Goal: Transaction & Acquisition: Purchase product/service

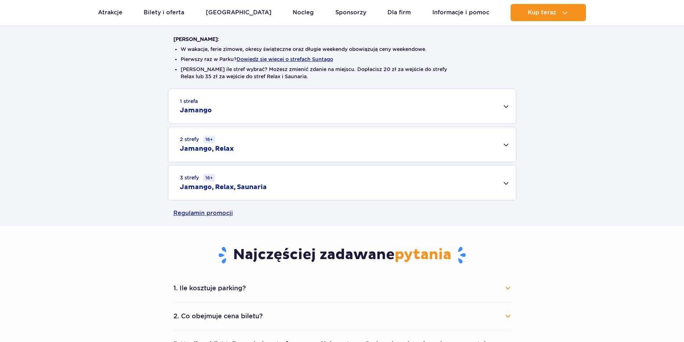
scroll to position [180, 0]
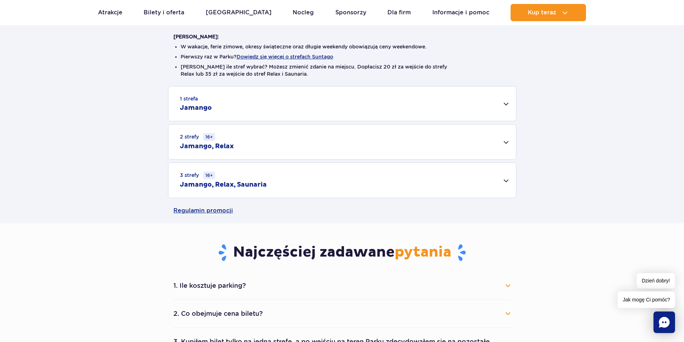
click at [472, 173] on div "3 strefy 16+ Jamango, Relax, Saunaria" at bounding box center [342, 180] width 348 height 35
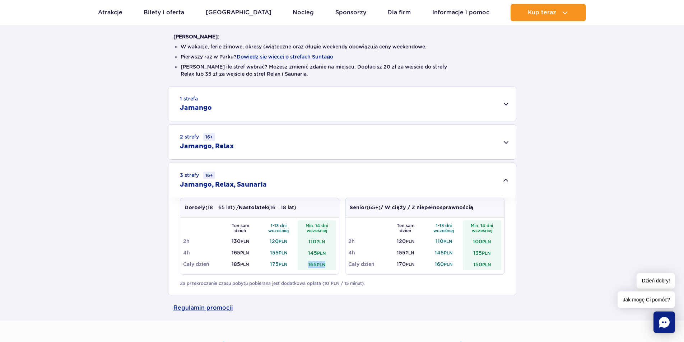
drag, startPoint x: 307, startPoint y: 263, endPoint x: 328, endPoint y: 267, distance: 21.6
click at [328, 267] on td "165 PLN" at bounding box center [317, 264] width 38 height 11
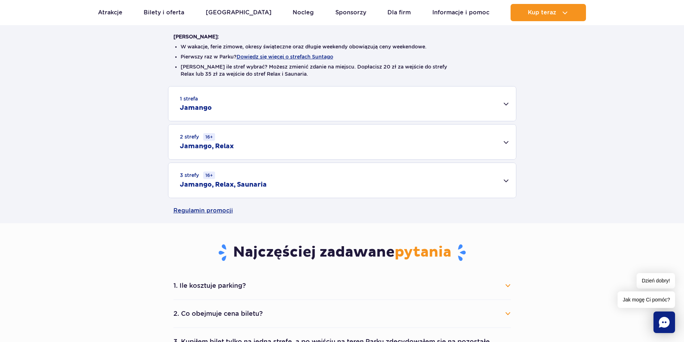
click at [506, 178] on div "3 strefy 16+ Jamango, Relax, Saunaria" at bounding box center [342, 180] width 348 height 35
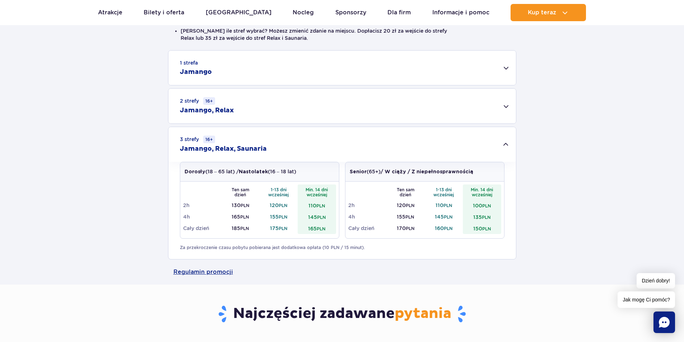
scroll to position [0, 0]
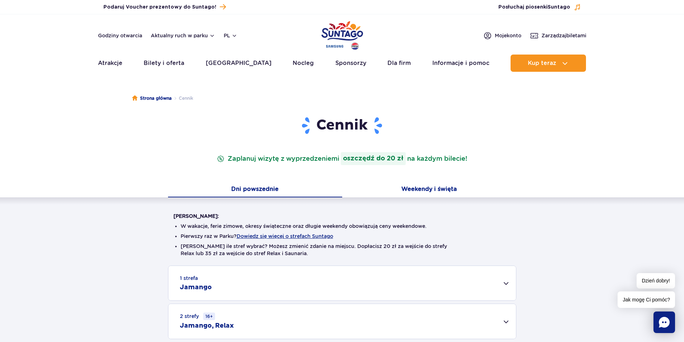
click at [379, 195] on button "Weekendy i święta" at bounding box center [429, 189] width 174 height 15
click at [280, 191] on button "Dni powszednie" at bounding box center [255, 189] width 174 height 15
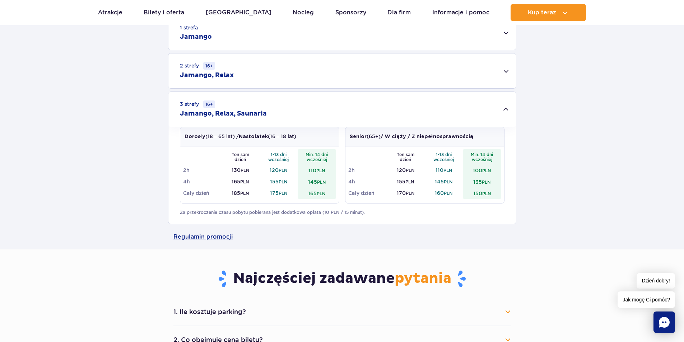
scroll to position [251, 0]
click at [322, 192] on small "PLN" at bounding box center [321, 192] width 9 height 5
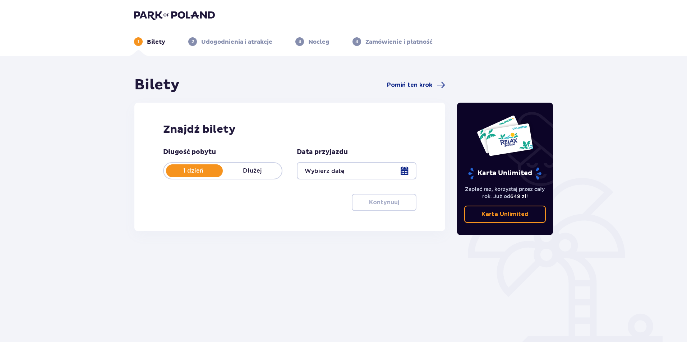
click at [256, 169] on p "Dłużej" at bounding box center [252, 171] width 59 height 8
click at [403, 169] on div at bounding box center [356, 170] width 119 height 17
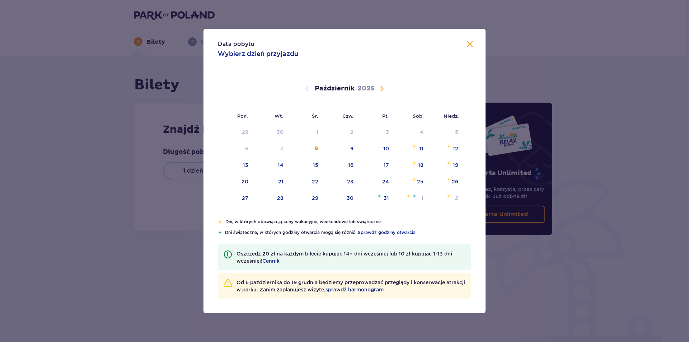
click at [381, 86] on span "Następny miesiąc" at bounding box center [382, 88] width 9 height 9
click at [390, 164] on div "14" at bounding box center [375, 166] width 35 height 16
click at [448, 162] on img at bounding box center [448, 163] width 5 height 4
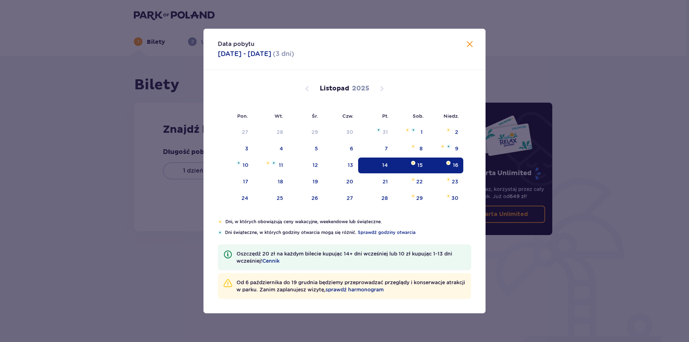
type input "14.11.25 - 16.11.25"
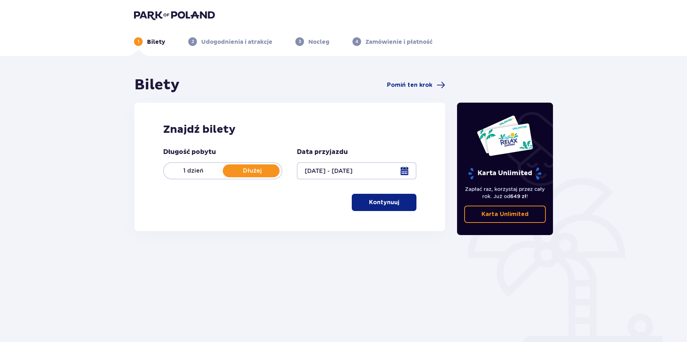
click at [410, 200] on button "Kontynuuj" at bounding box center [384, 202] width 65 height 17
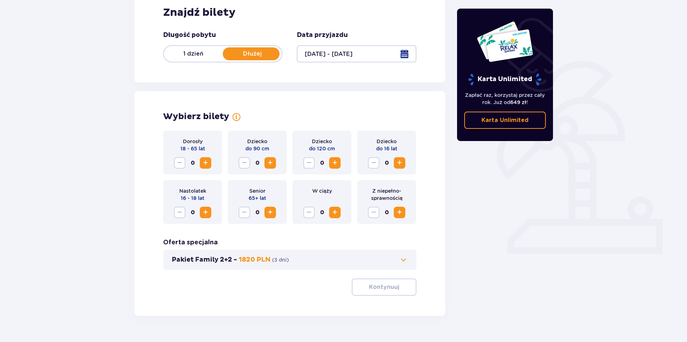
scroll to position [134, 0]
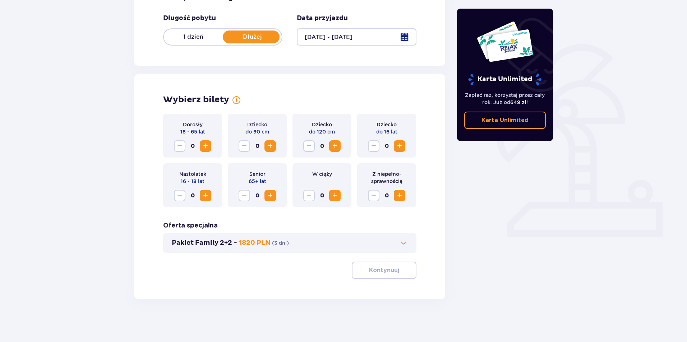
click at [206, 147] on span "Zwiększ" at bounding box center [205, 146] width 9 height 9
click at [409, 242] on div "Pakiet Family 2+2 - 1820 PLN ( 3 dni )" at bounding box center [289, 243] width 253 height 20
click at [403, 242] on span at bounding box center [403, 243] width 9 height 9
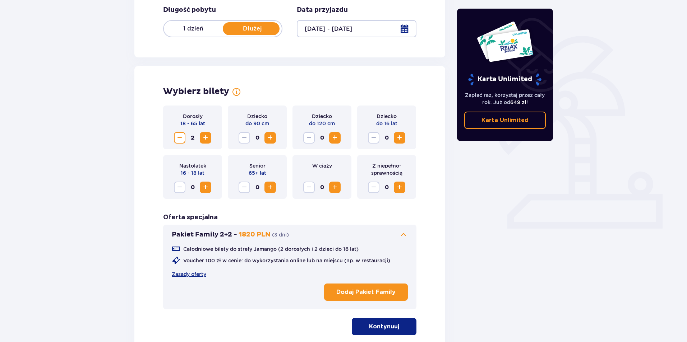
scroll to position [127, 0]
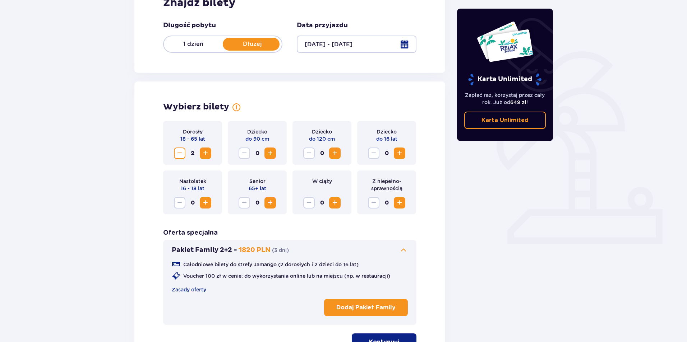
drag, startPoint x: 339, startPoint y: 309, endPoint x: 464, endPoint y: 242, distance: 141.8
click at [465, 242] on div "Bilety Pomiń ten krok Znajdź bilety Długość pobytu 1 dzień Dłużej Data przyjazd…" at bounding box center [343, 160] width 430 height 422
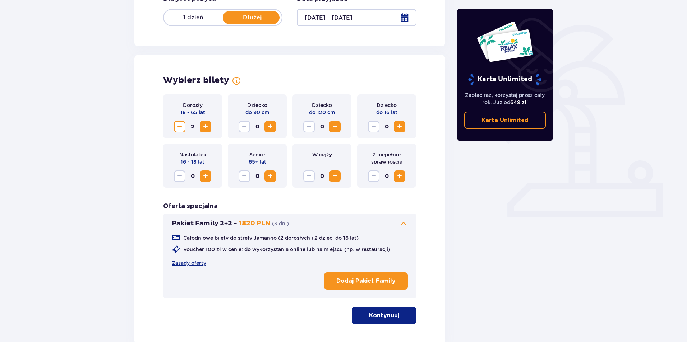
scroll to position [199, 0]
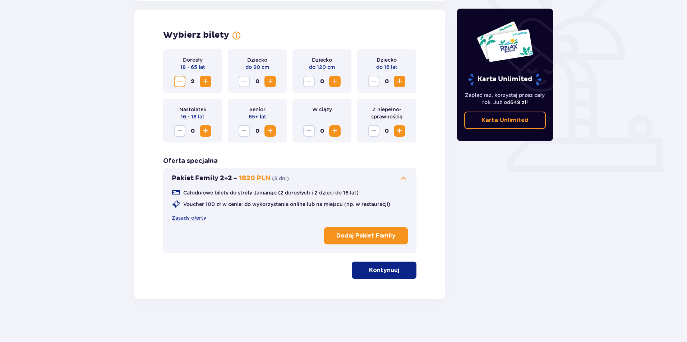
click at [385, 273] on p "Kontynuuj" at bounding box center [384, 270] width 30 height 8
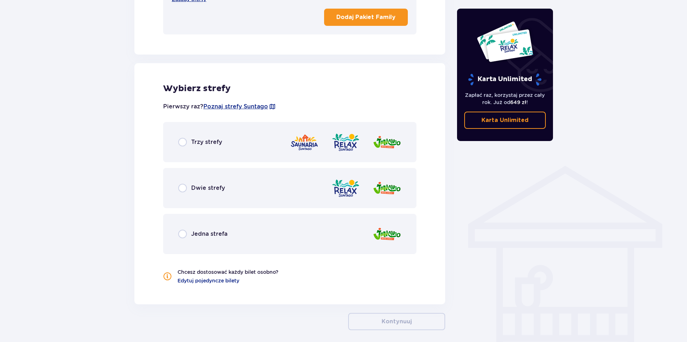
scroll to position [448, 0]
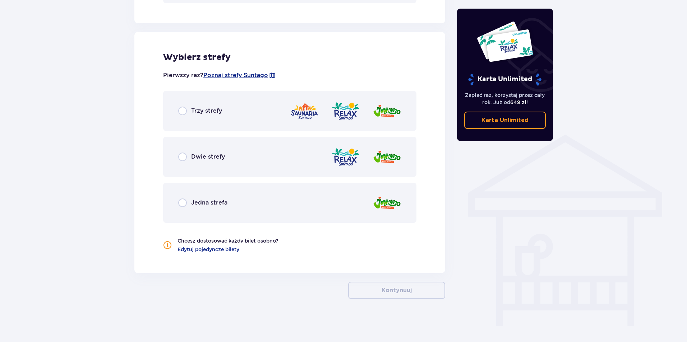
click at [181, 109] on input "radio" at bounding box center [182, 111] width 9 height 9
radio input "true"
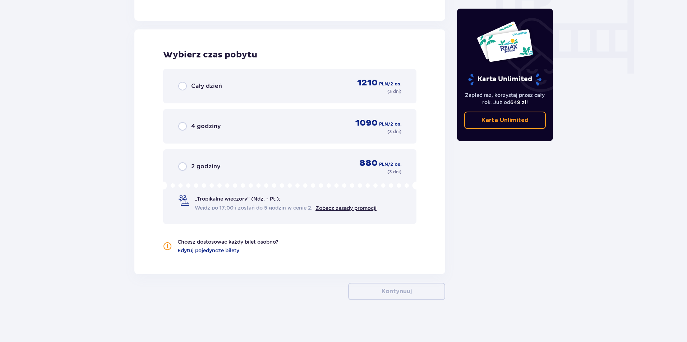
scroll to position [702, 0]
click at [196, 87] on span "Cały dzień" at bounding box center [206, 85] width 31 height 8
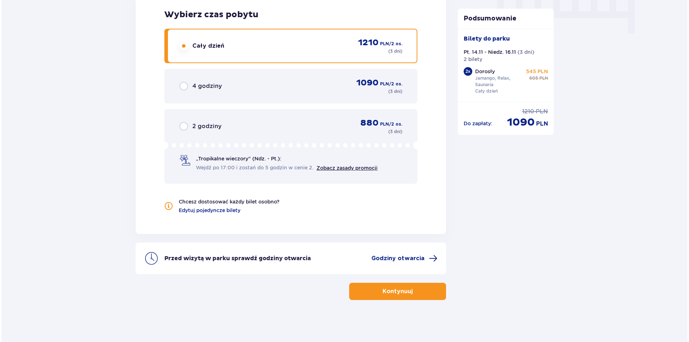
scroll to position [742, 0]
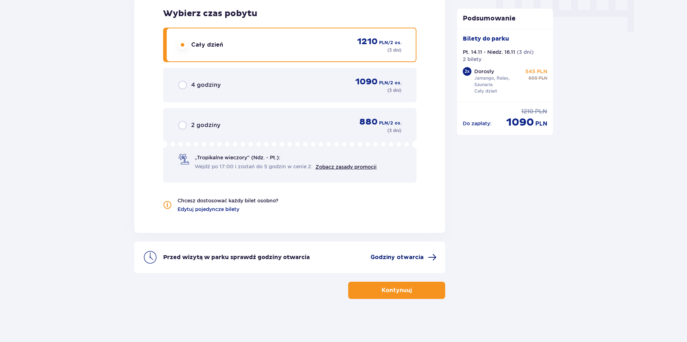
click at [412, 255] on span "Godziny otwarcia" at bounding box center [396, 257] width 53 height 8
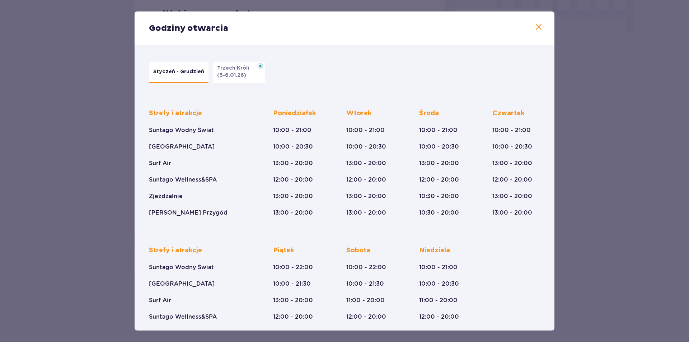
click at [535, 26] on span at bounding box center [539, 27] width 9 height 9
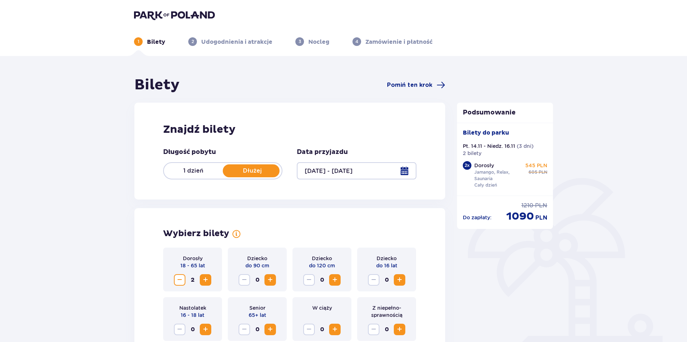
click at [206, 171] on p "1 dzień" at bounding box center [193, 171] width 59 height 8
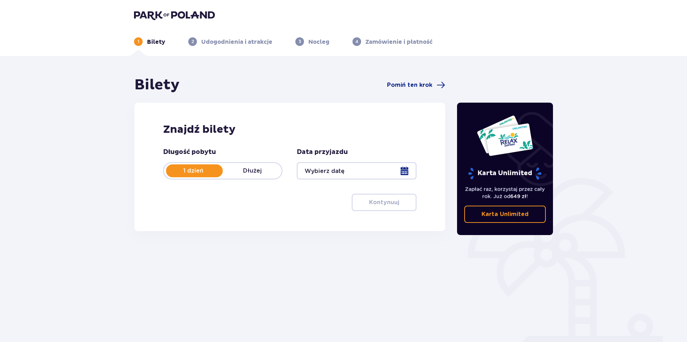
click at [403, 171] on div at bounding box center [356, 170] width 119 height 17
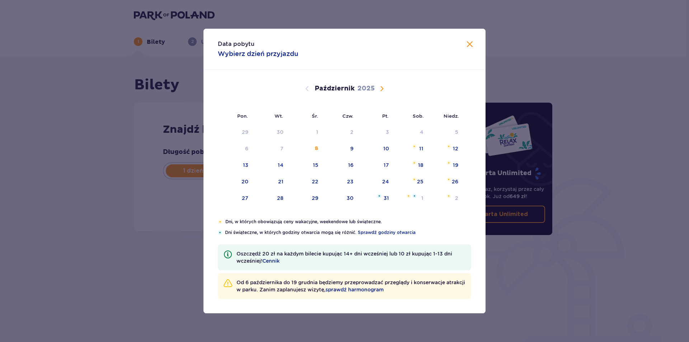
click at [381, 89] on span "Następny miesiąc" at bounding box center [382, 88] width 9 height 9
click at [423, 165] on div "15" at bounding box center [420, 165] width 5 height 7
type input "15.11.25"
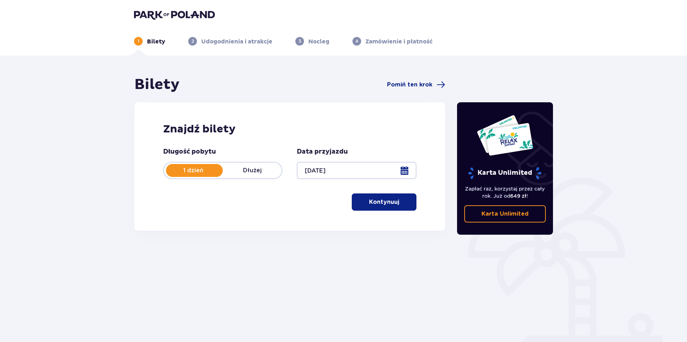
scroll to position [26, 0]
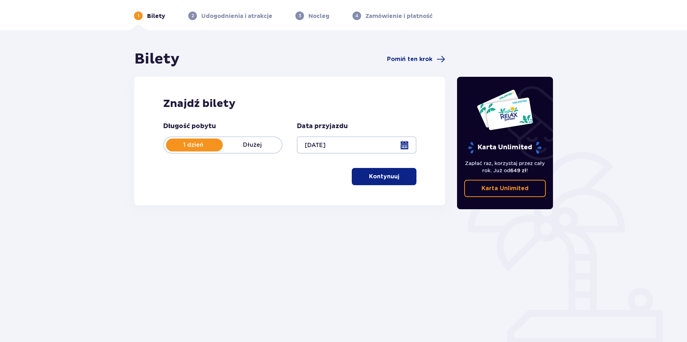
click at [394, 180] on button "Kontynuuj" at bounding box center [384, 176] width 65 height 17
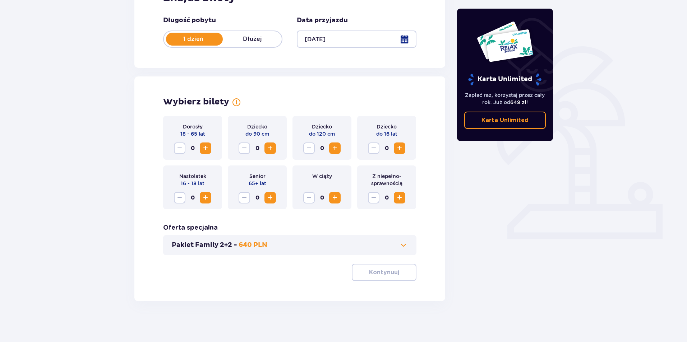
scroll to position [134, 0]
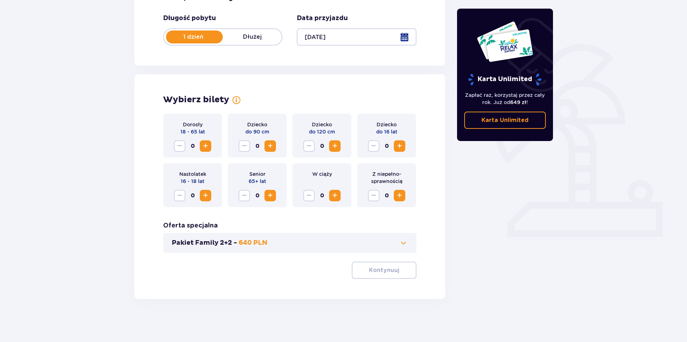
click at [207, 142] on span "Zwiększ" at bounding box center [205, 146] width 9 height 9
click at [375, 278] on button "Kontynuuj" at bounding box center [384, 270] width 65 height 17
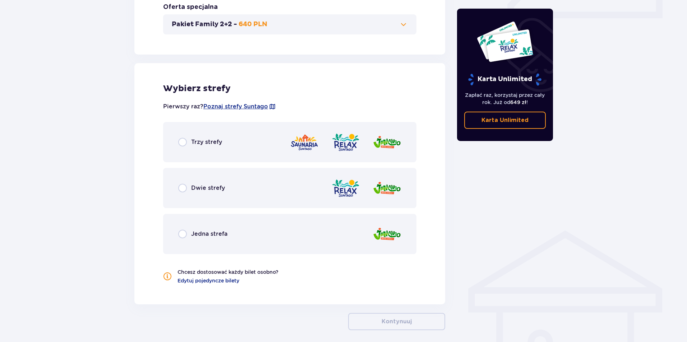
scroll to position [384, 0]
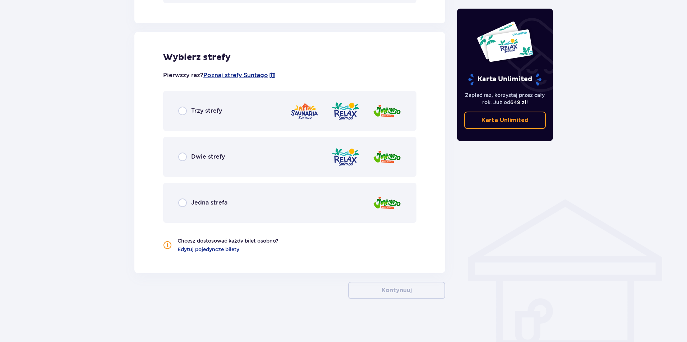
click at [181, 106] on div "Trzy strefy" at bounding box center [289, 111] width 253 height 40
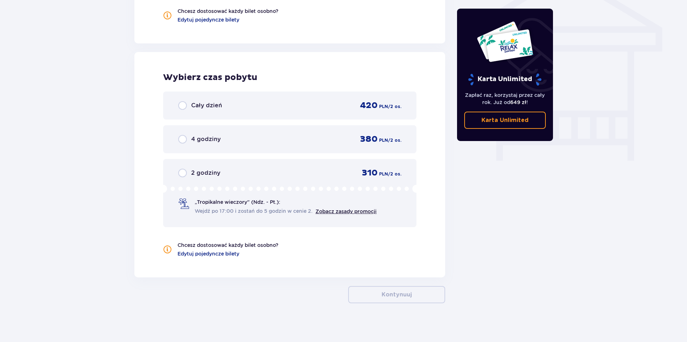
scroll to position [618, 0]
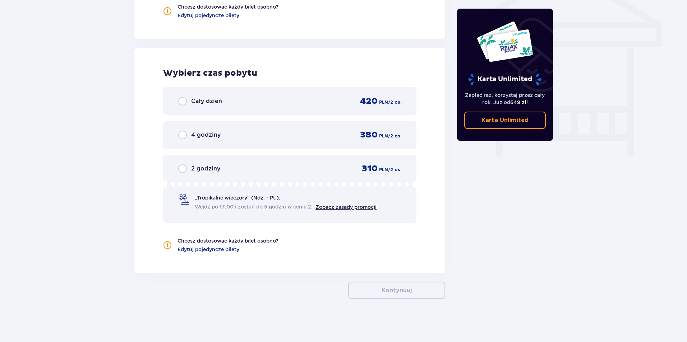
click at [182, 101] on input "radio" at bounding box center [182, 101] width 9 height 9
radio input "true"
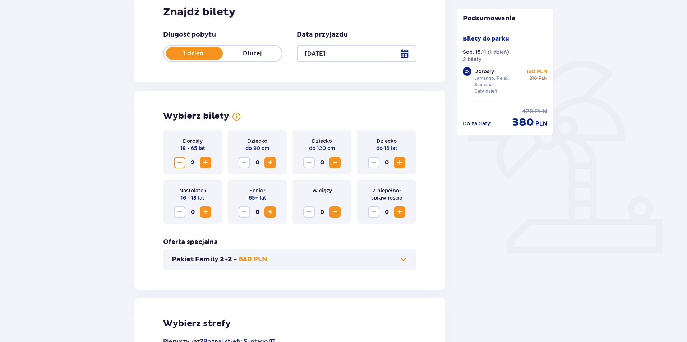
scroll to position [0, 0]
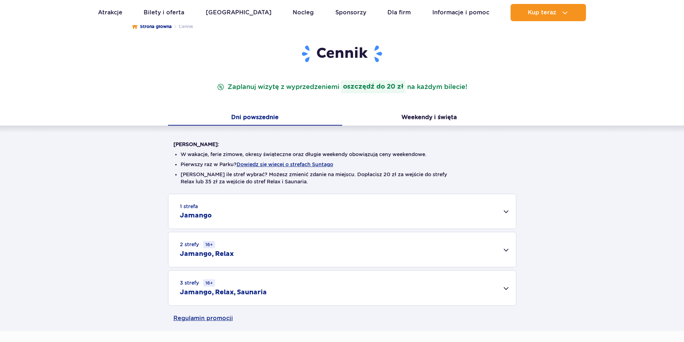
scroll to position [180, 0]
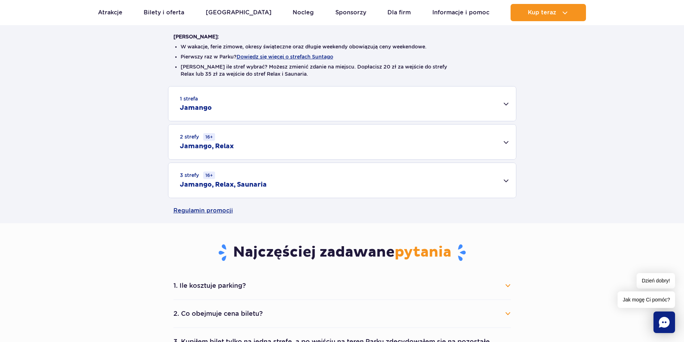
click at [507, 175] on div "3 strefy 16+ Jamango, Relax, Saunaria" at bounding box center [342, 180] width 348 height 35
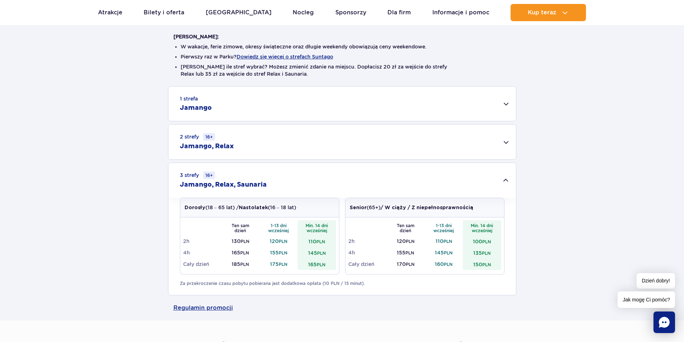
click at [316, 263] on td "165 PLN" at bounding box center [317, 264] width 38 height 11
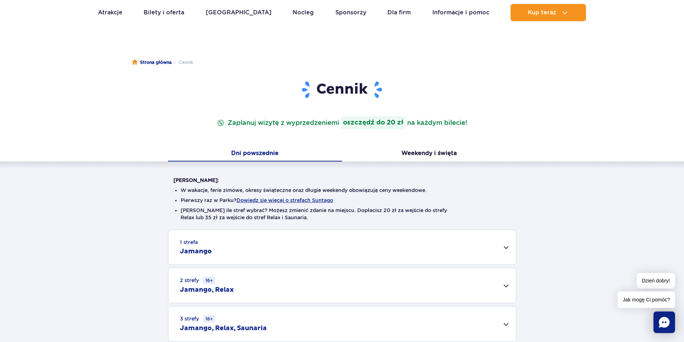
scroll to position [0, 0]
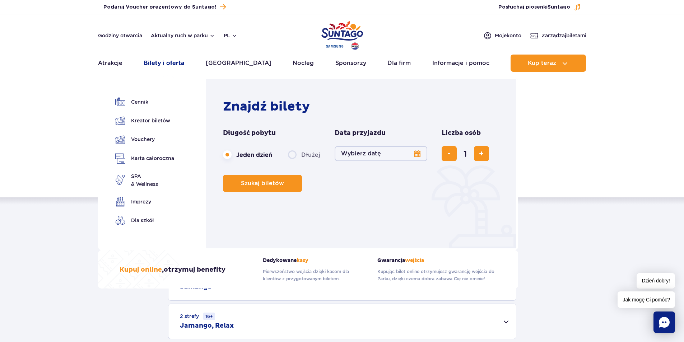
click at [171, 65] on link "Bilety i oferta" at bounding box center [164, 63] width 41 height 17
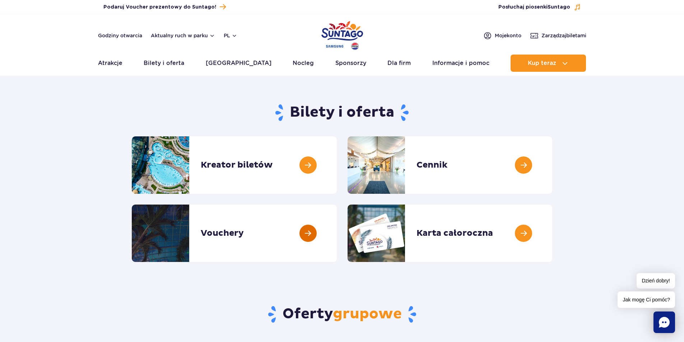
click at [337, 229] on link at bounding box center [337, 233] width 0 height 57
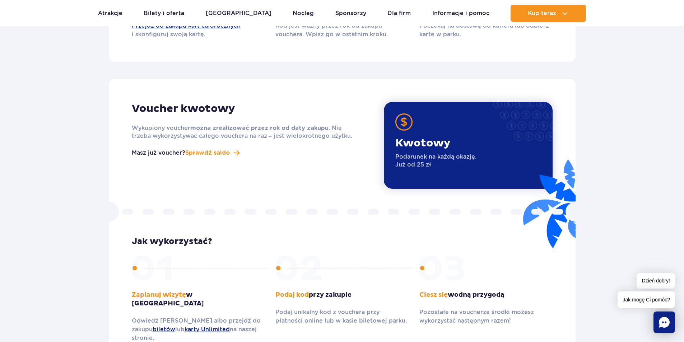
scroll to position [862, 0]
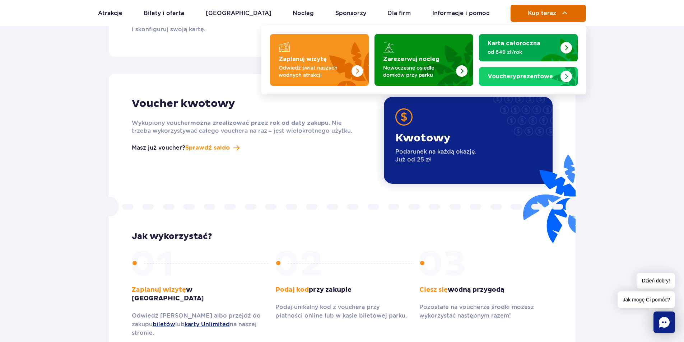
click at [542, 10] on span "Kup teraz" at bounding box center [542, 13] width 28 height 6
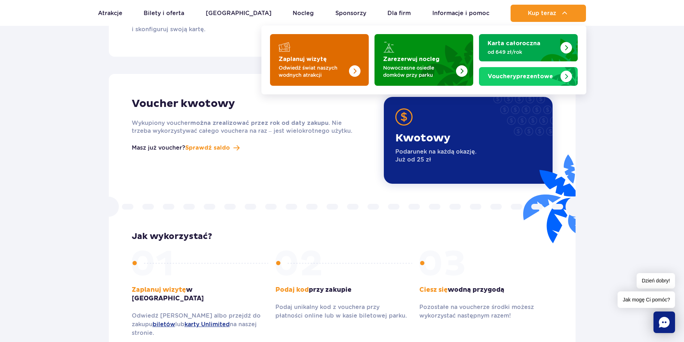
click at [323, 57] on strong "Zaplanuj wizytę" at bounding box center [303, 59] width 48 height 6
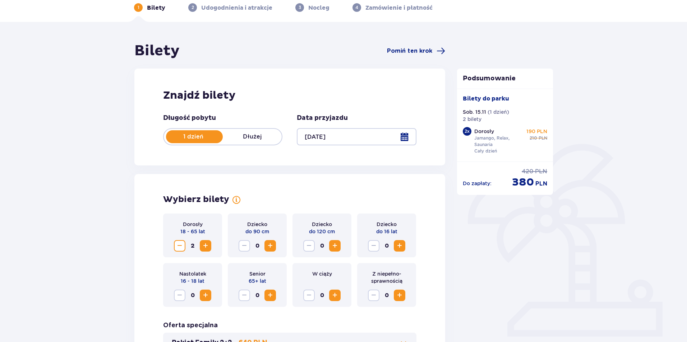
scroll to position [36, 0]
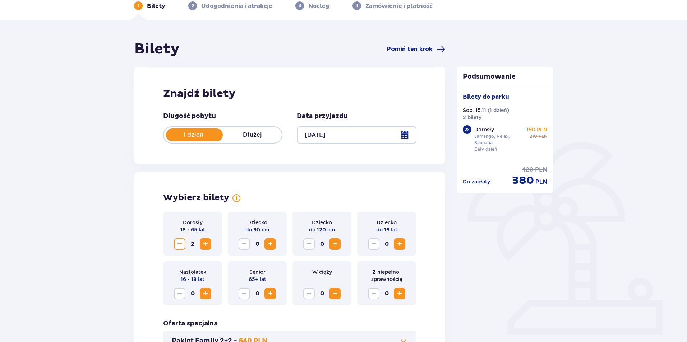
click at [408, 136] on div at bounding box center [356, 134] width 119 height 17
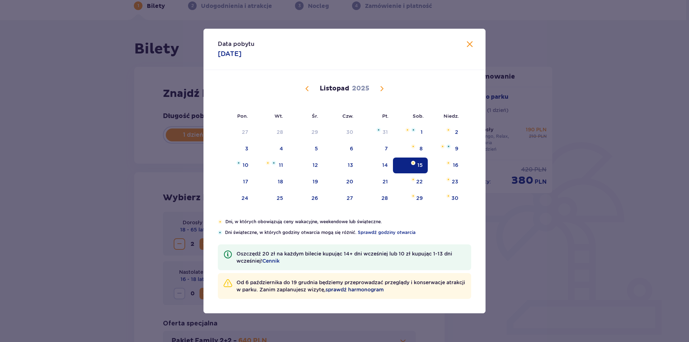
click at [365, 290] on span "sprawdź harmonogram" at bounding box center [355, 289] width 58 height 7
click at [468, 46] on span "Zamknij" at bounding box center [470, 44] width 9 height 9
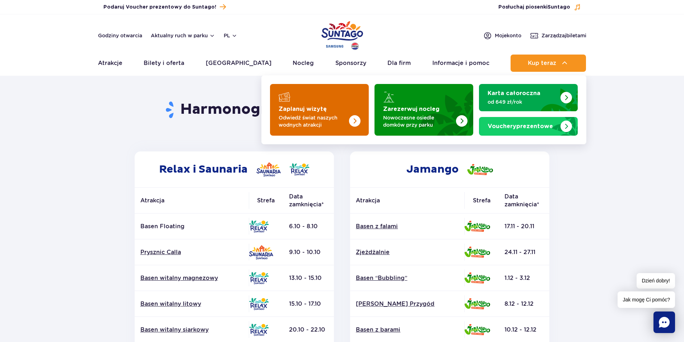
click at [340, 108] on img "Zaplanuj wizytę" at bounding box center [340, 108] width 57 height 56
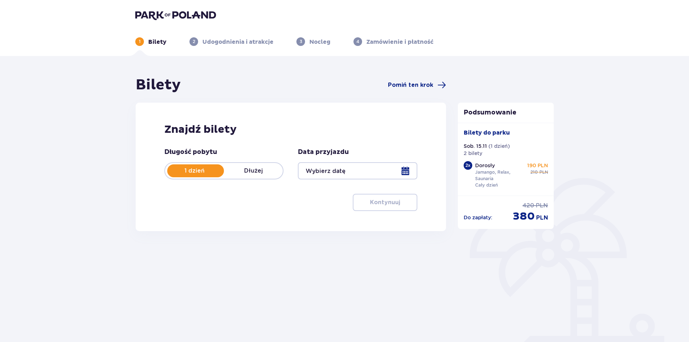
type input "[DATE]"
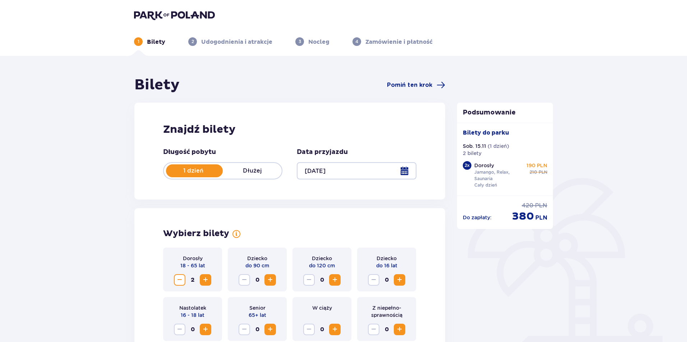
click at [253, 175] on div "1 dzień Dłużej" at bounding box center [222, 170] width 119 height 17
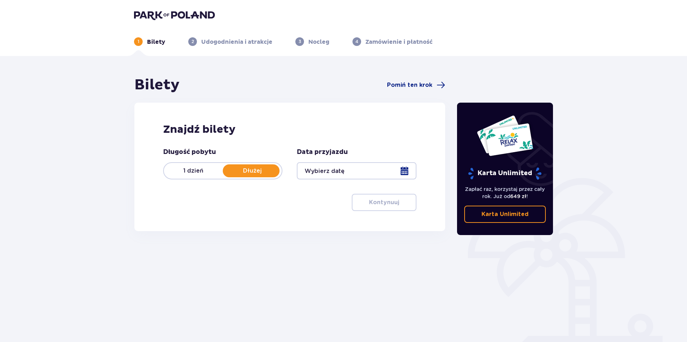
click at [189, 167] on p "1 dzień" at bounding box center [193, 171] width 59 height 8
click at [206, 168] on p "1 dzień" at bounding box center [193, 171] width 59 height 8
click at [163, 163] on div "Długość pobytu 1 dzień Dłużej" at bounding box center [222, 164] width 119 height 32
click at [193, 171] on p "1 dzień" at bounding box center [193, 171] width 59 height 8
click at [364, 171] on div at bounding box center [356, 170] width 119 height 17
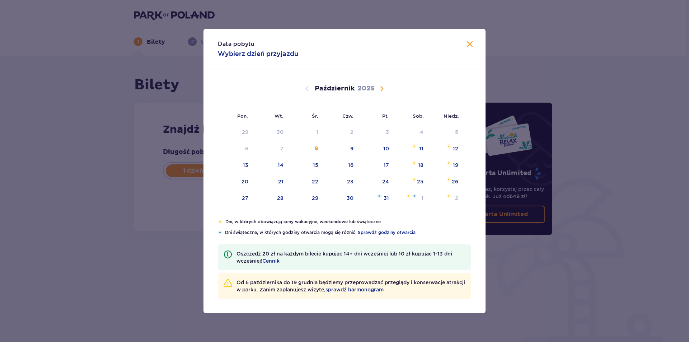
click at [378, 87] on span "Następny miesiąc" at bounding box center [382, 88] width 9 height 9
click at [381, 88] on span "Następny miesiąc" at bounding box center [382, 88] width 9 height 9
click at [306, 89] on span "Poprzedni miesiąc" at bounding box center [307, 88] width 9 height 9
click at [384, 171] on div "14" at bounding box center [375, 166] width 35 height 16
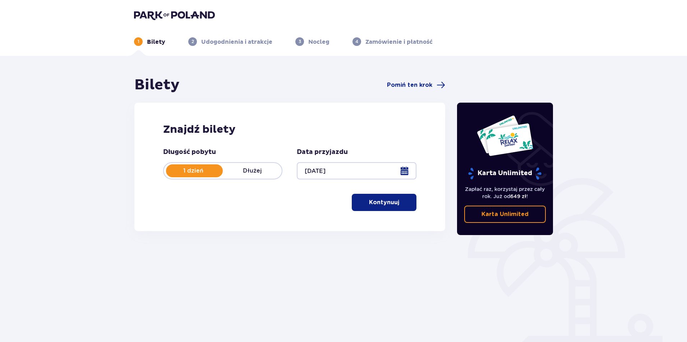
click at [399, 204] on span "button" at bounding box center [400, 202] width 9 height 9
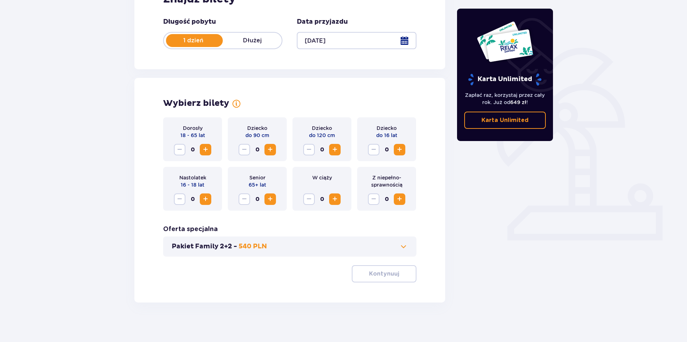
scroll to position [134, 0]
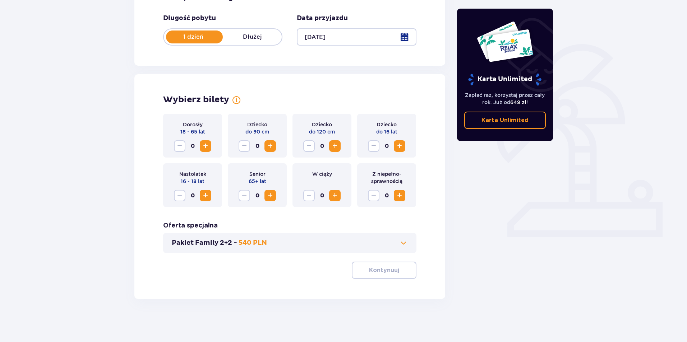
click at [206, 144] on span "Zwiększ" at bounding box center [205, 146] width 9 height 9
click at [378, 274] on p "Kontynuuj" at bounding box center [384, 270] width 30 height 8
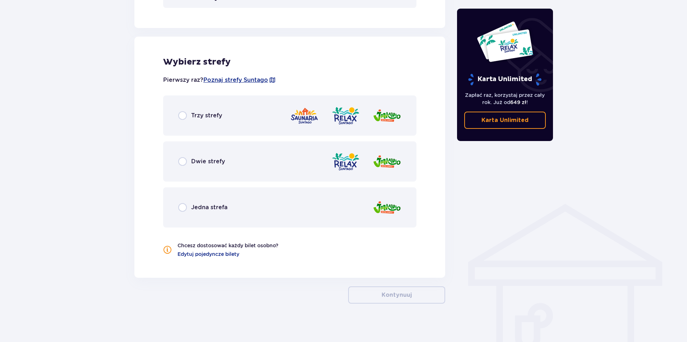
scroll to position [384, 0]
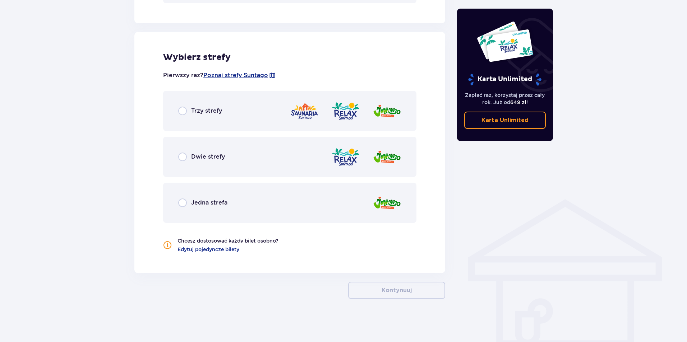
click at [250, 115] on div "Trzy strefy" at bounding box center [289, 111] width 253 height 40
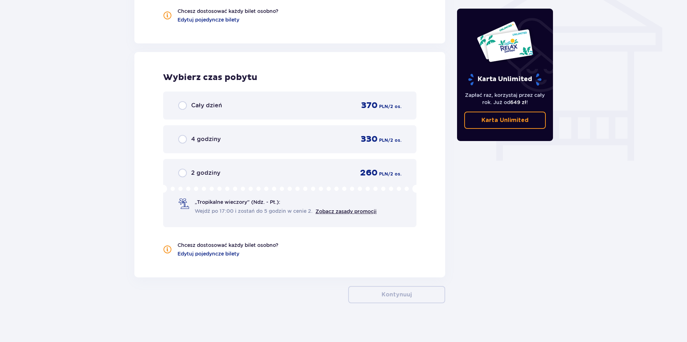
scroll to position [618, 0]
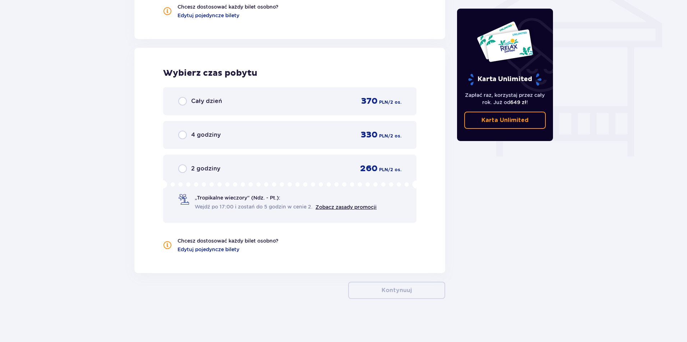
click at [218, 96] on div "Cały dzień 370 PLN / 2 os." at bounding box center [289, 101] width 223 height 11
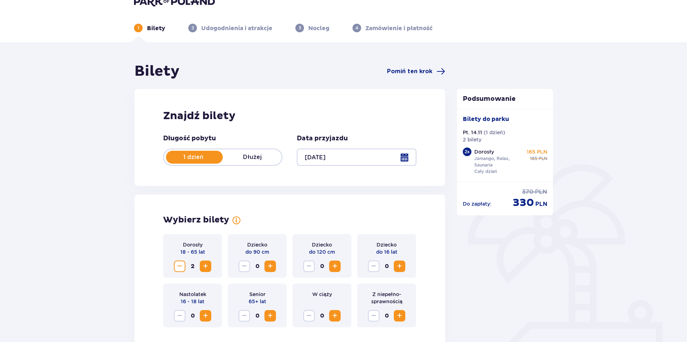
scroll to position [12, 0]
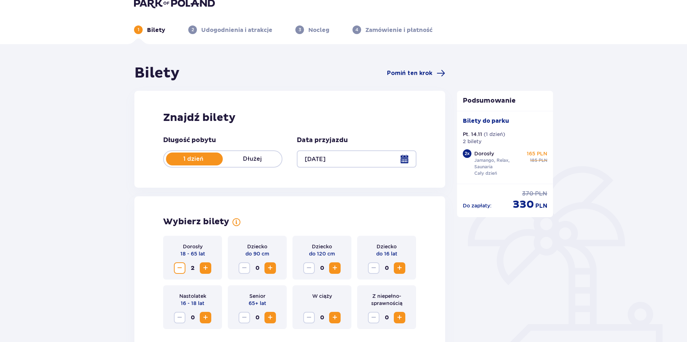
click at [410, 160] on div at bounding box center [356, 158] width 119 height 17
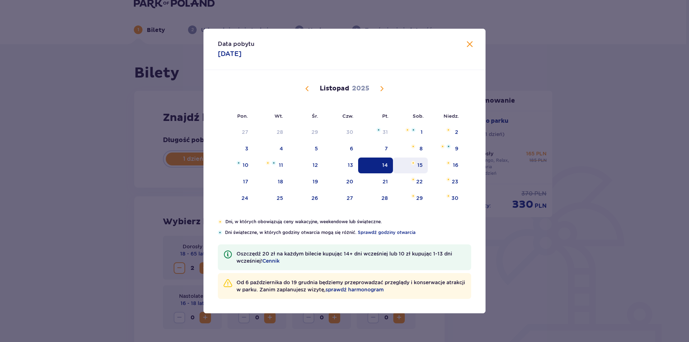
click at [413, 164] on img "sobota, 15 listopada 2025" at bounding box center [413, 163] width 5 height 4
type input "[DATE]"
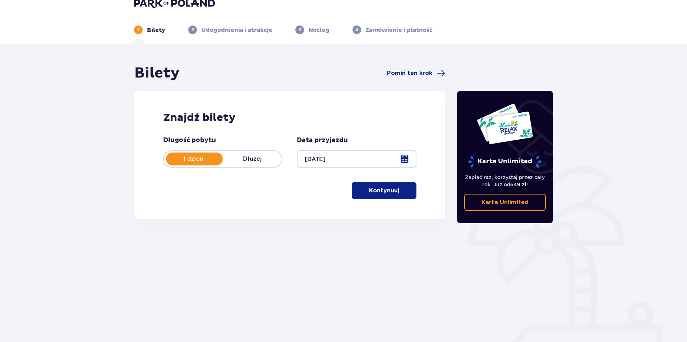
click at [396, 189] on span "button" at bounding box center [400, 190] width 9 height 9
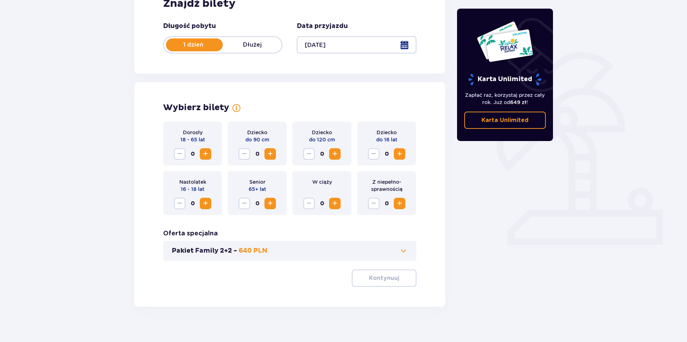
scroll to position [134, 0]
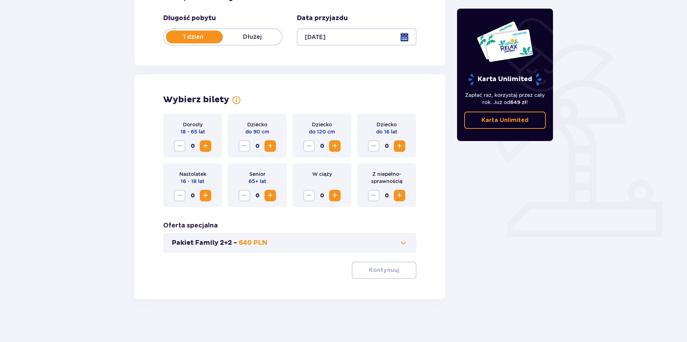
click at [206, 142] on span "Zwiększ" at bounding box center [205, 146] width 9 height 9
click at [397, 270] on span "button" at bounding box center [400, 270] width 9 height 9
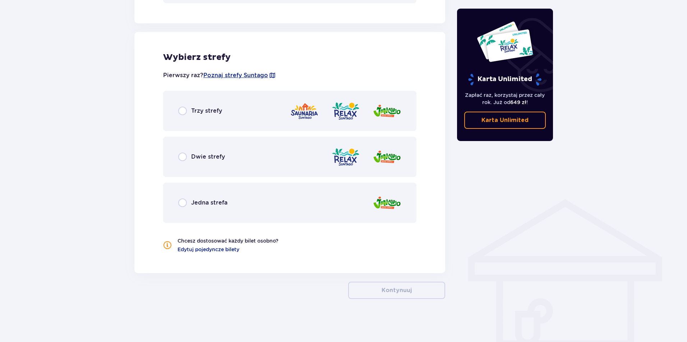
click at [200, 113] on span "Trzy strefy" at bounding box center [206, 111] width 31 height 8
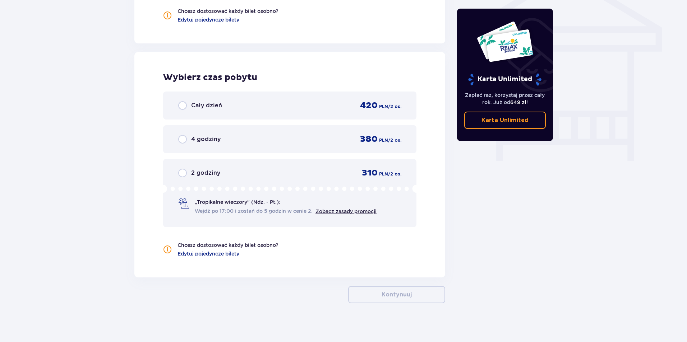
scroll to position [618, 0]
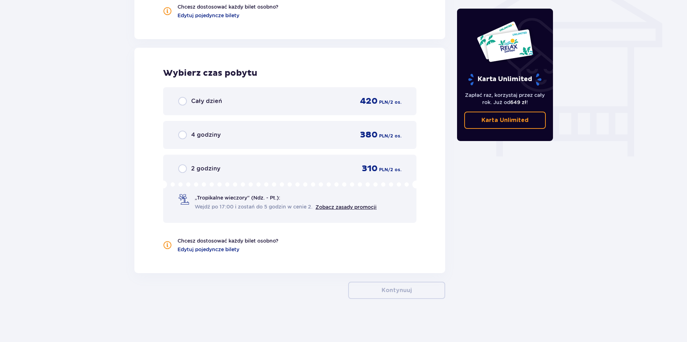
click at [269, 108] on div "Cały dzień 420 PLN / 2 os." at bounding box center [289, 101] width 253 height 28
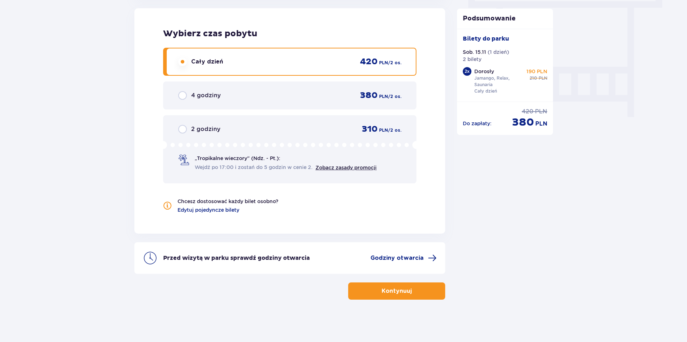
scroll to position [658, 0]
